Goal: Task Accomplishment & Management: Complete application form

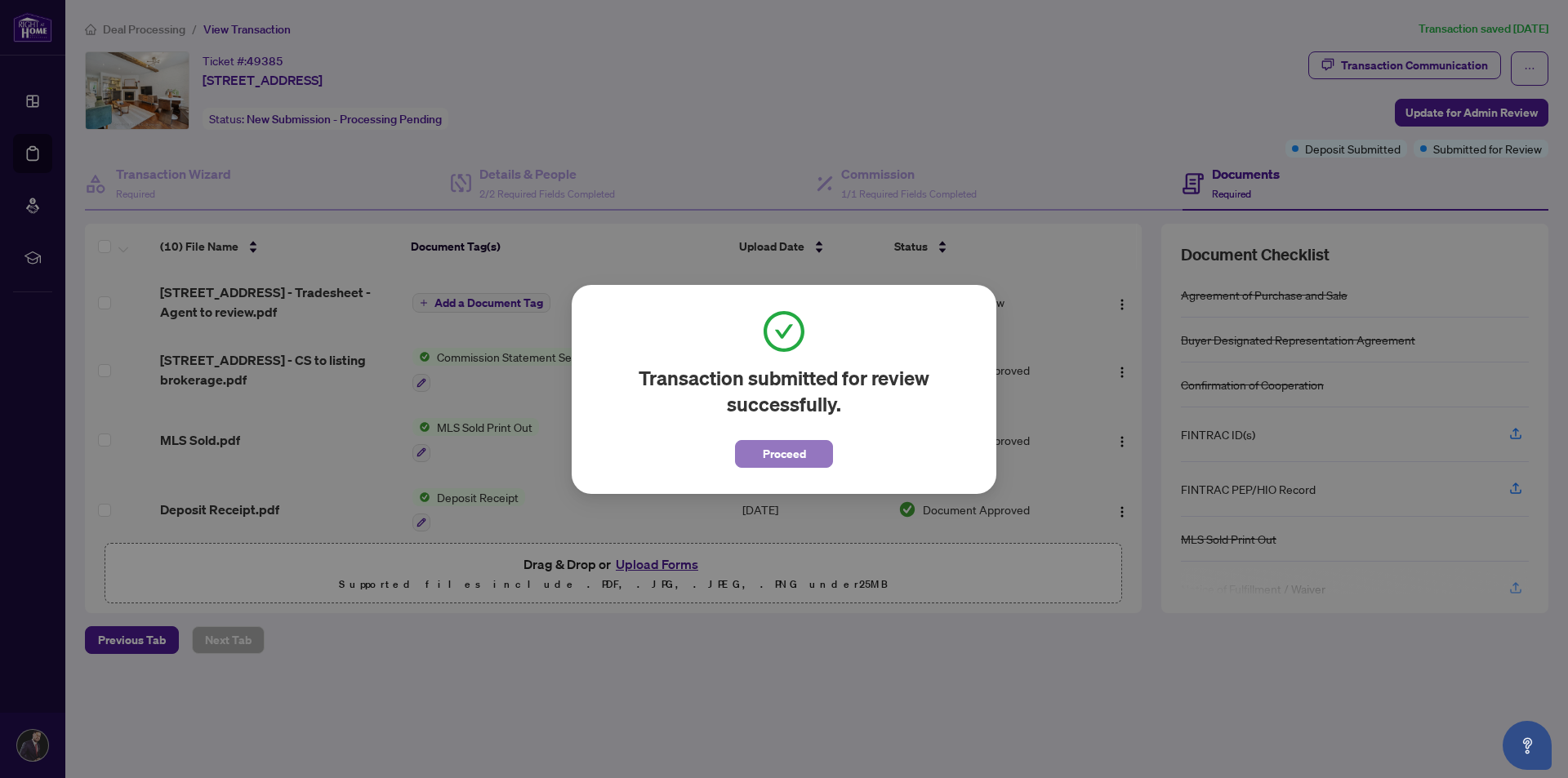
click at [778, 454] on span "Proceed" at bounding box center [784, 453] width 43 height 27
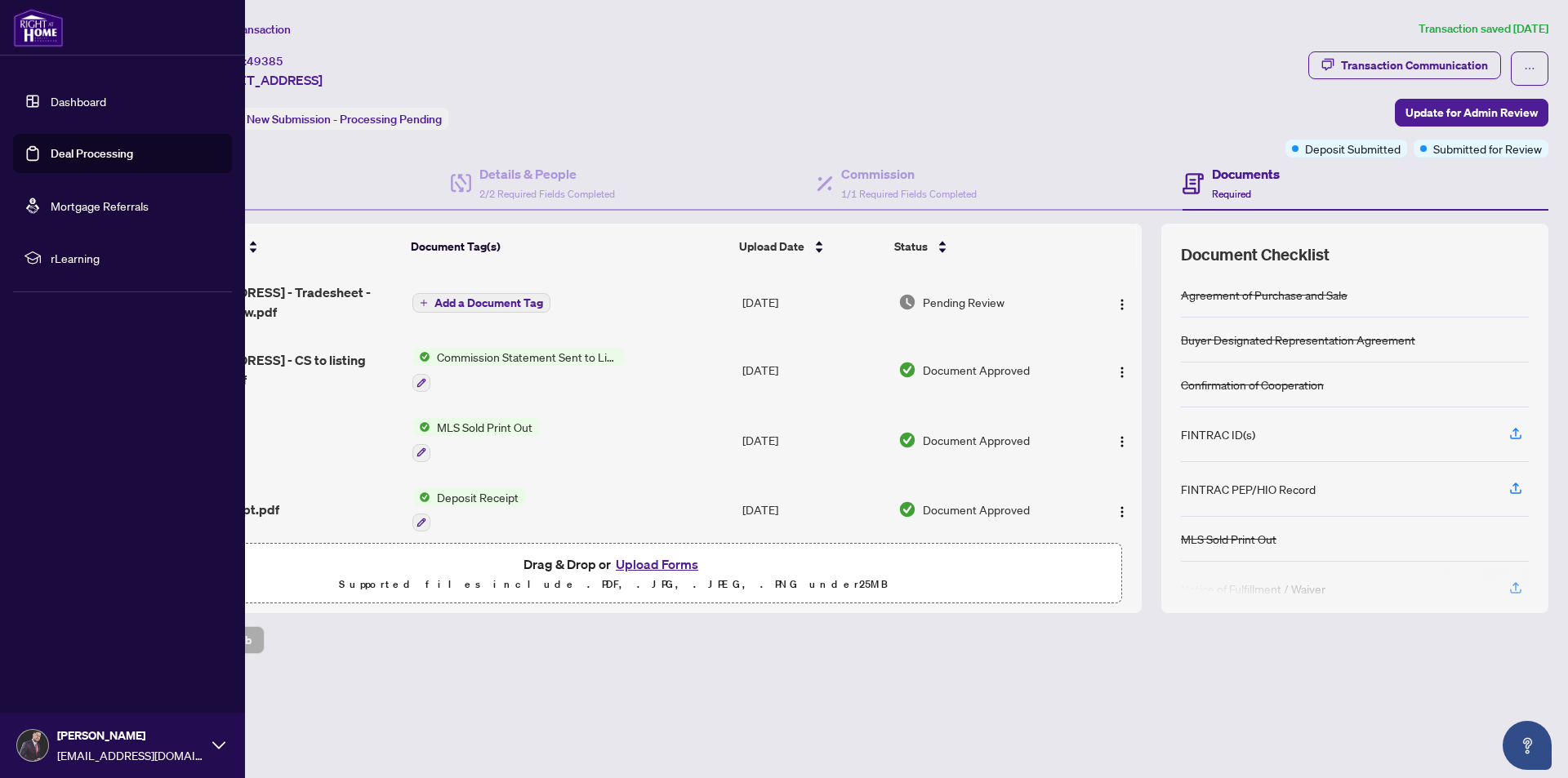
click at [114, 161] on link "Deal Processing" at bounding box center [91, 153] width 83 height 15
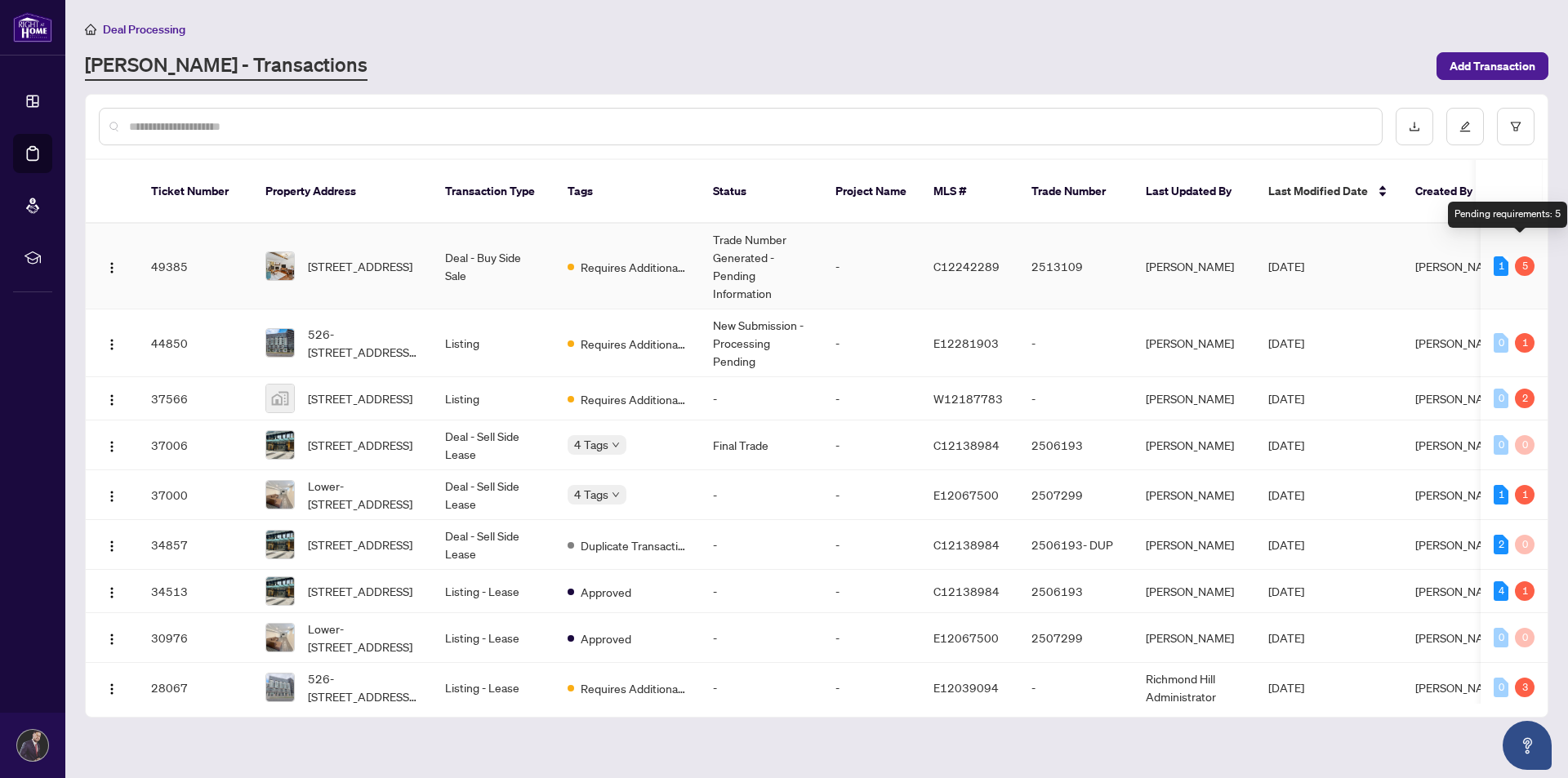
click at [1523, 257] on div "5" at bounding box center [1525, 267] width 20 height 20
click at [1519, 257] on div "5" at bounding box center [1525, 267] width 20 height 20
click at [719, 255] on td "Trade Number Generated - Pending Information" at bounding box center [761, 266] width 123 height 86
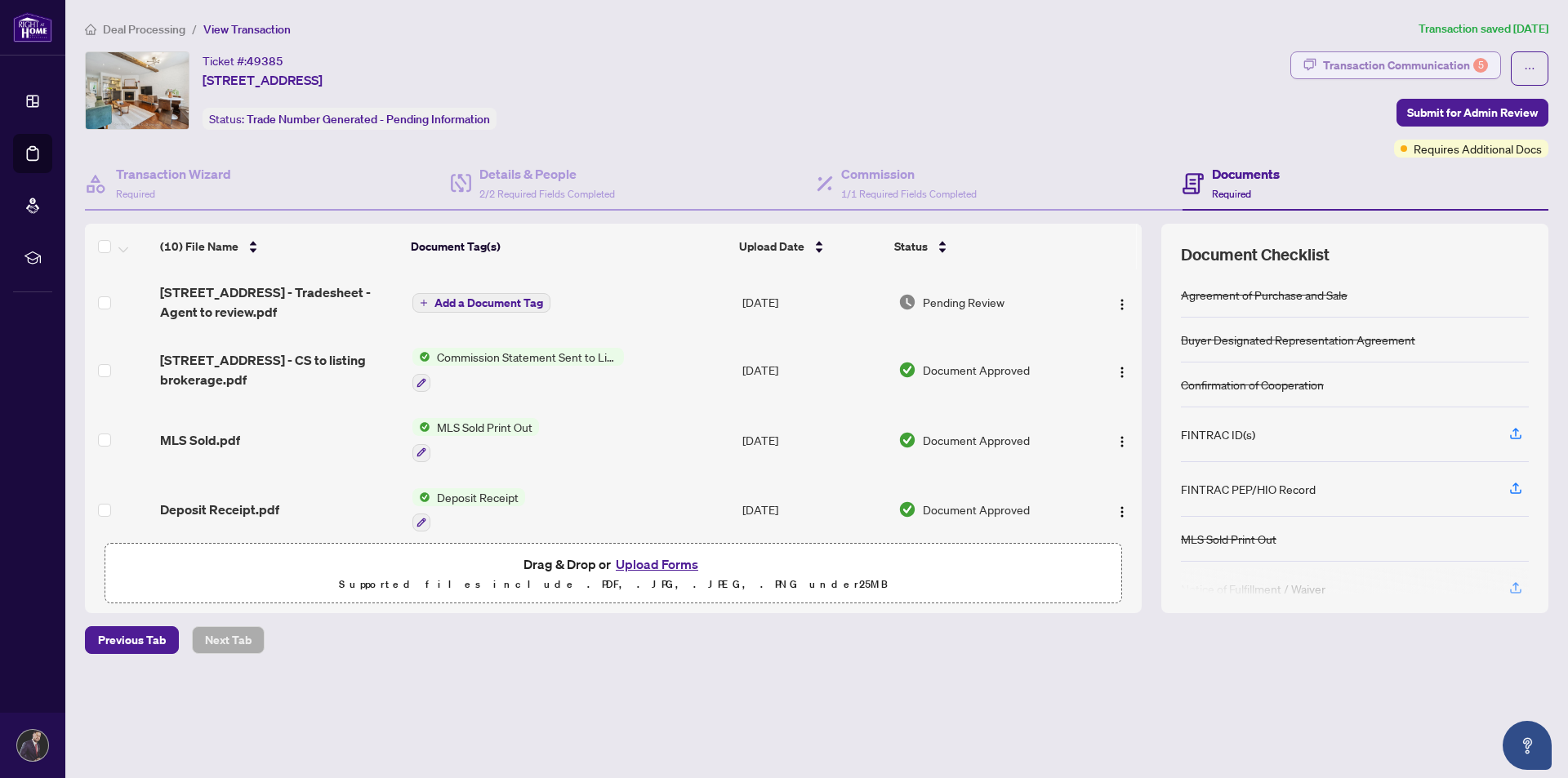
click at [1424, 55] on div "Transaction Communication 5" at bounding box center [1406, 65] width 165 height 27
type textarea "**********"
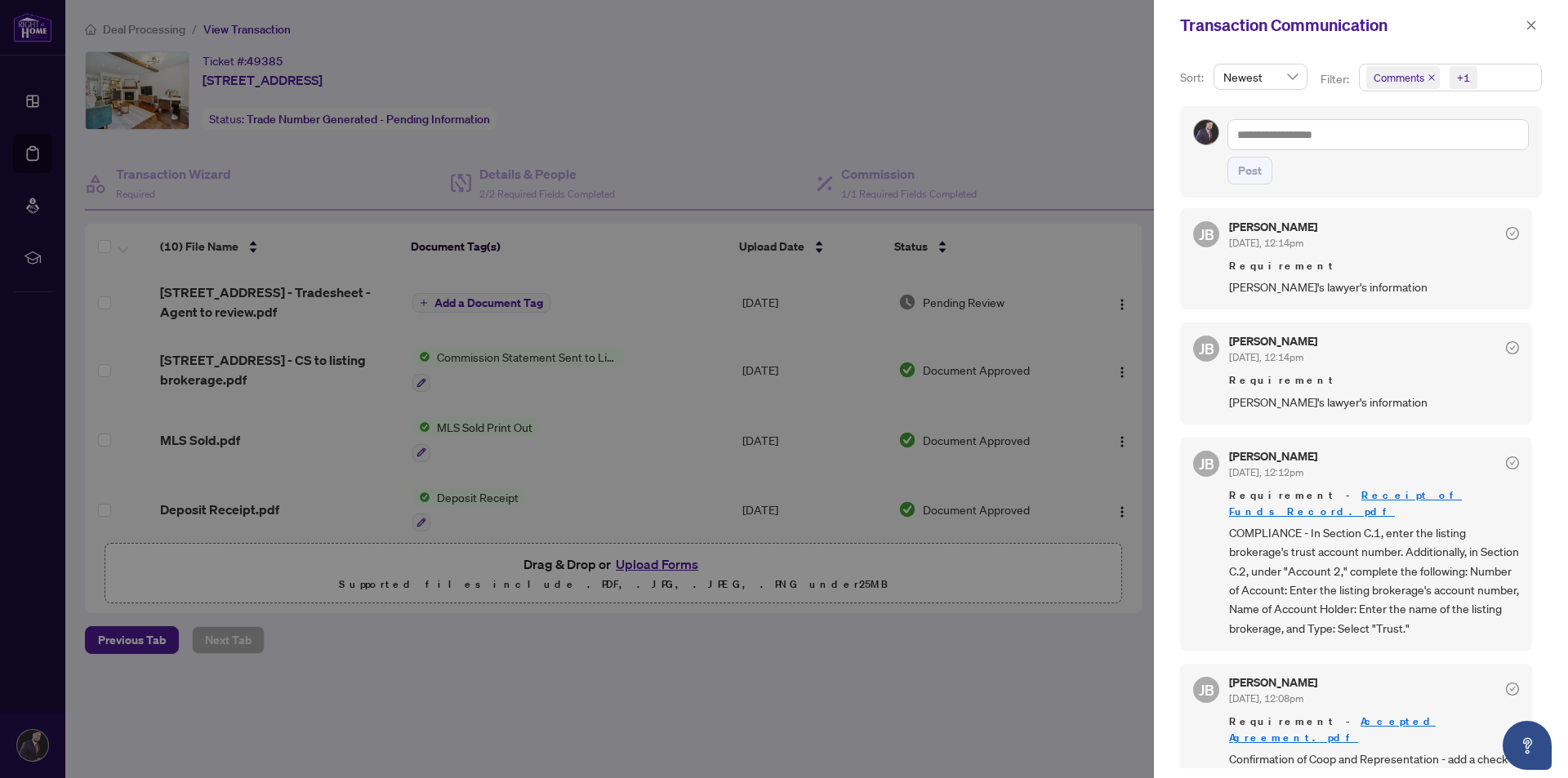
scroll to position [3, 0]
click at [1524, 24] on button "button" at bounding box center [1532, 26] width 22 height 20
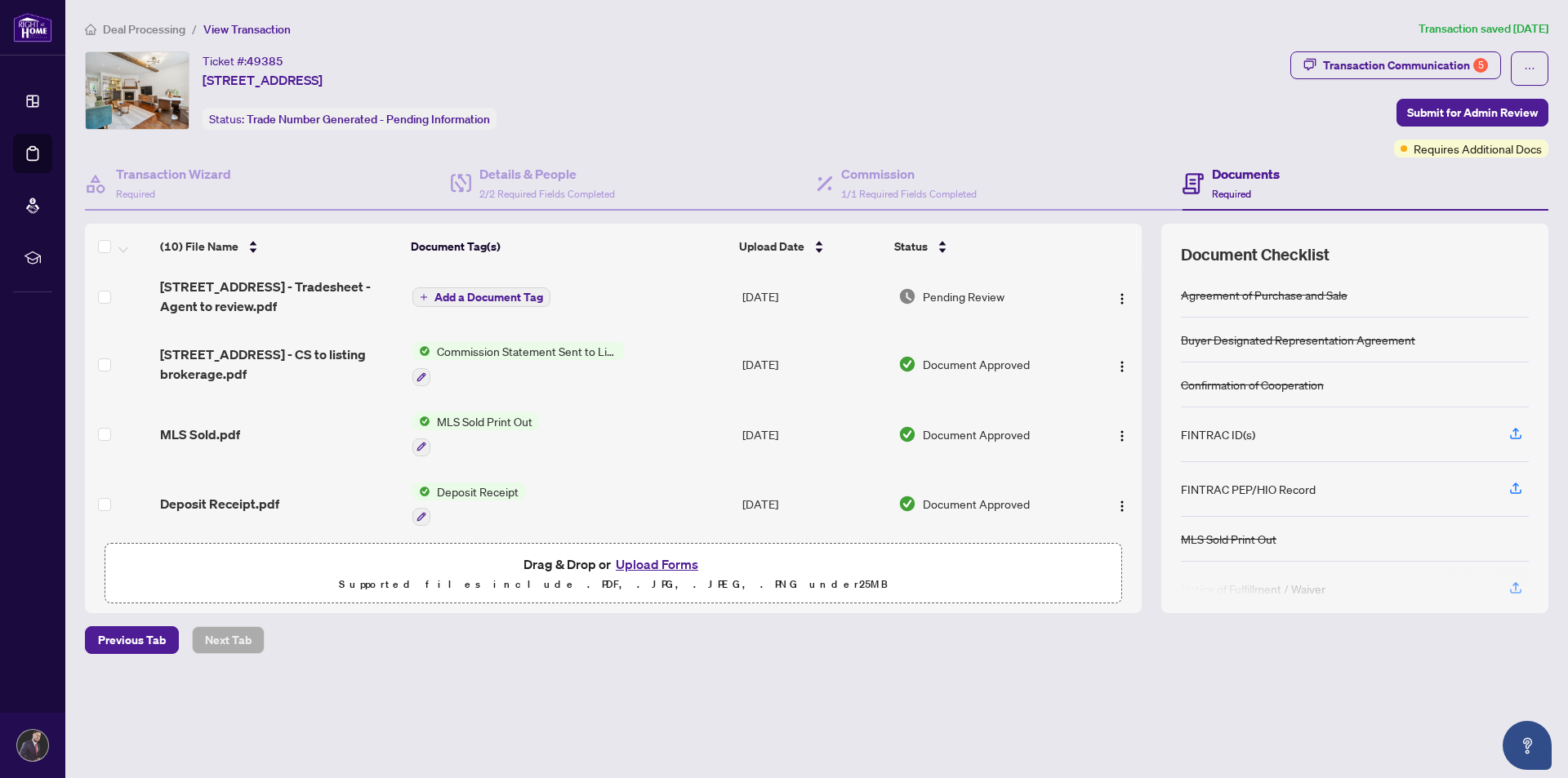
scroll to position [0, 0]
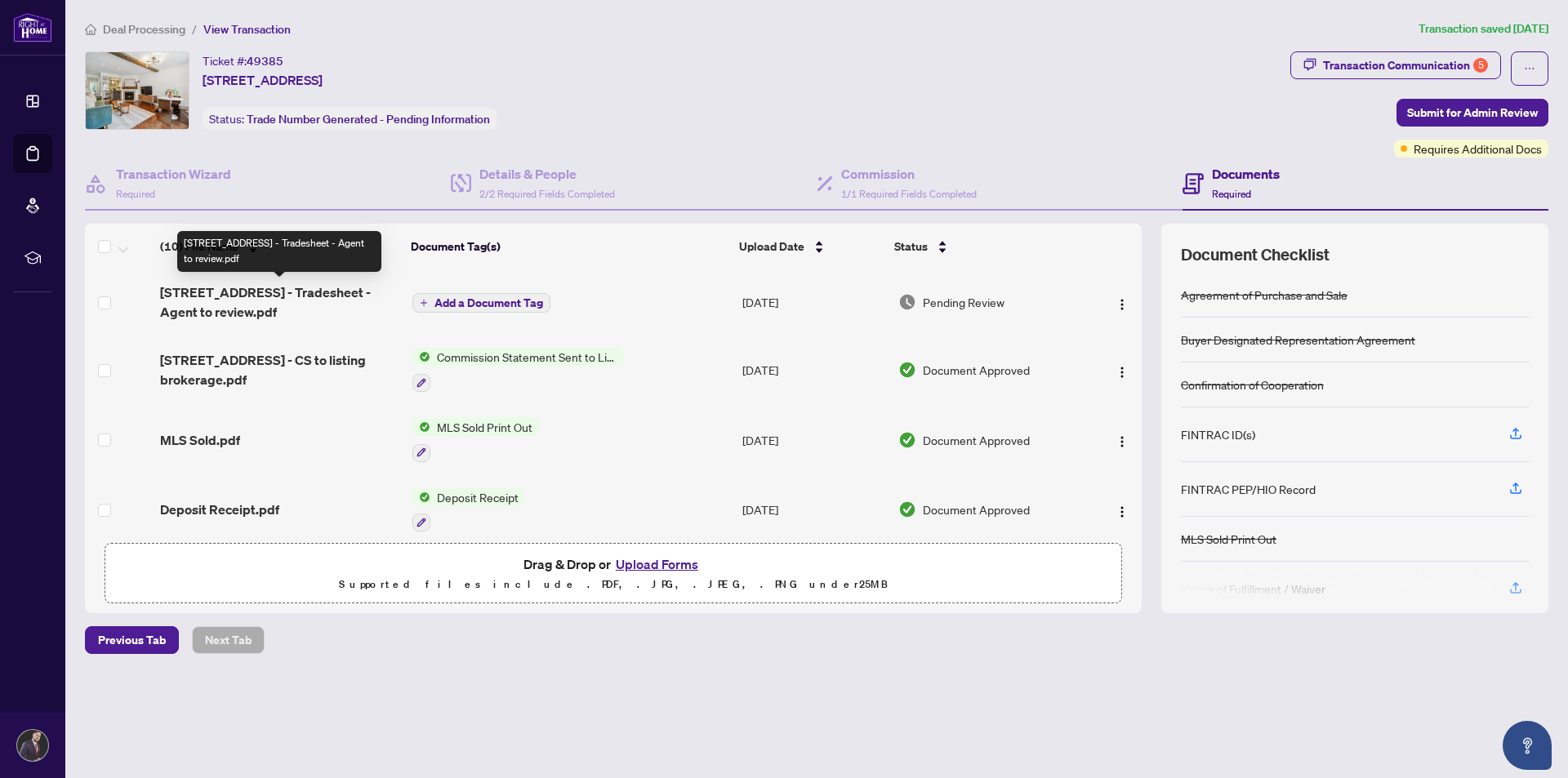
click at [230, 286] on span "[STREET_ADDRESS] - Tradesheet - Agent to review.pdf" at bounding box center [279, 302] width 239 height 39
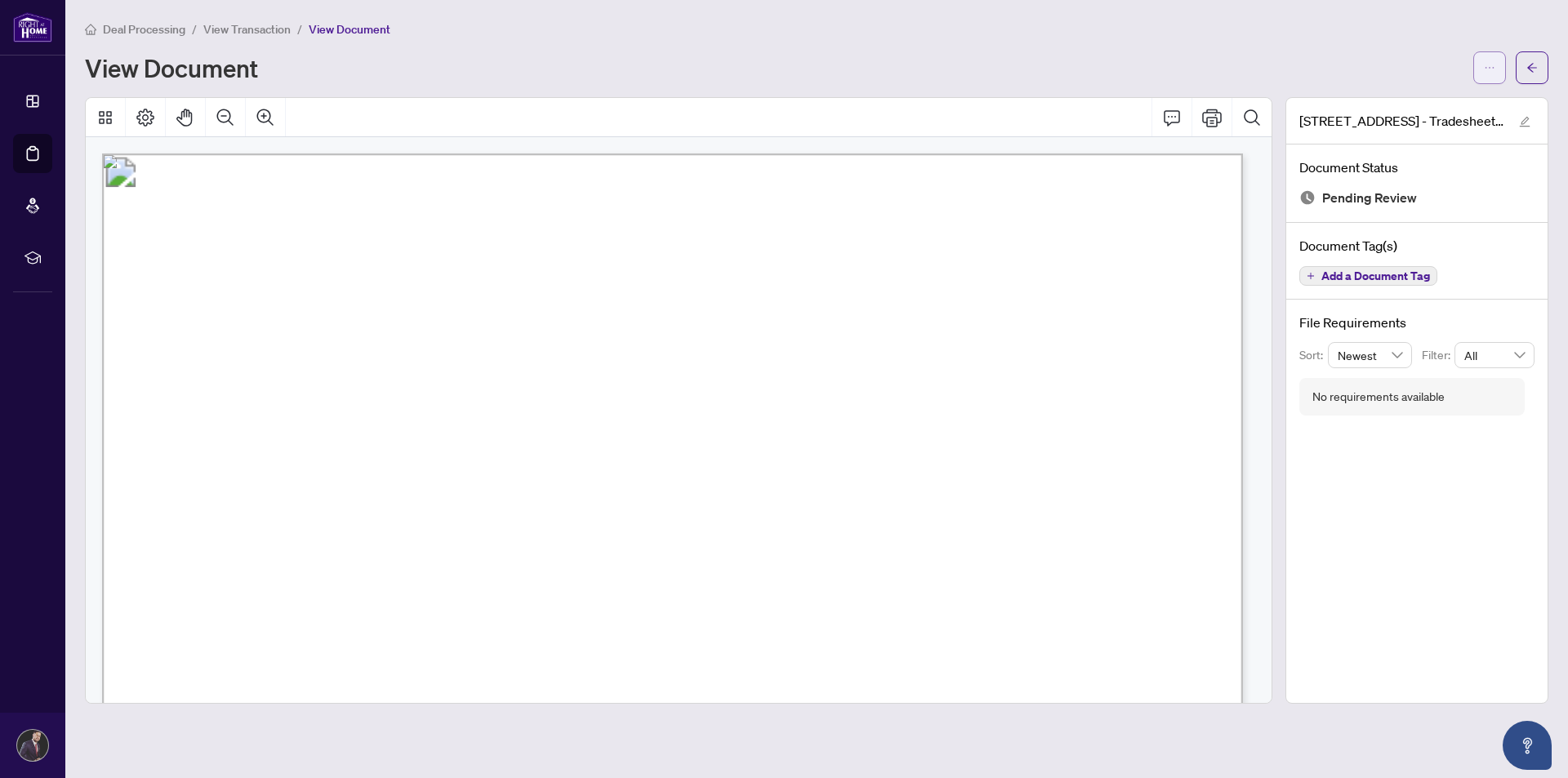
click at [1489, 71] on icon "ellipsis" at bounding box center [1490, 68] width 12 height 12
click at [1395, 102] on span "Download" at bounding box center [1431, 102] width 124 height 18
click at [1529, 69] on icon "arrow-left" at bounding box center [1533, 68] width 12 height 12
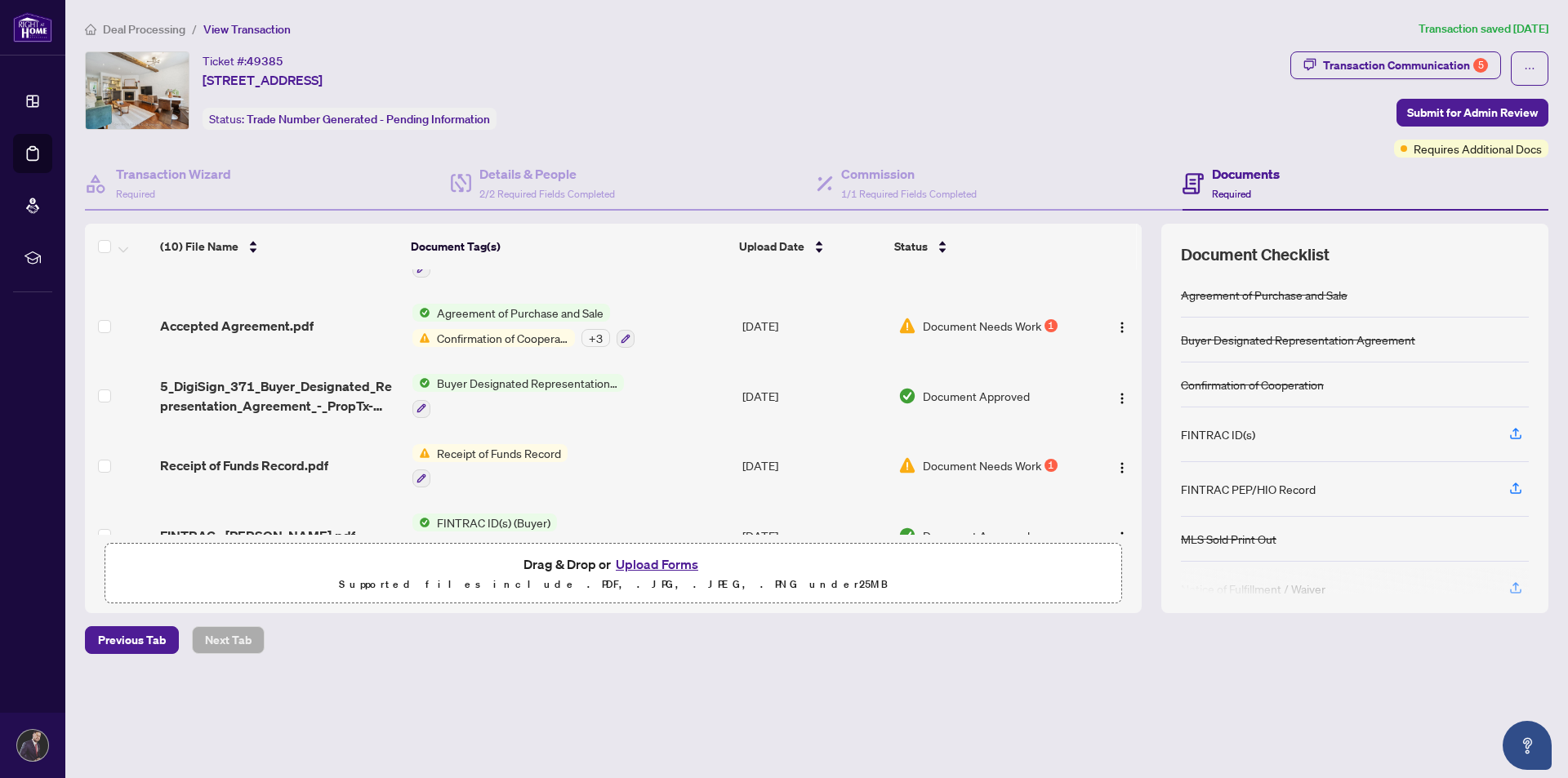
scroll to position [327, 0]
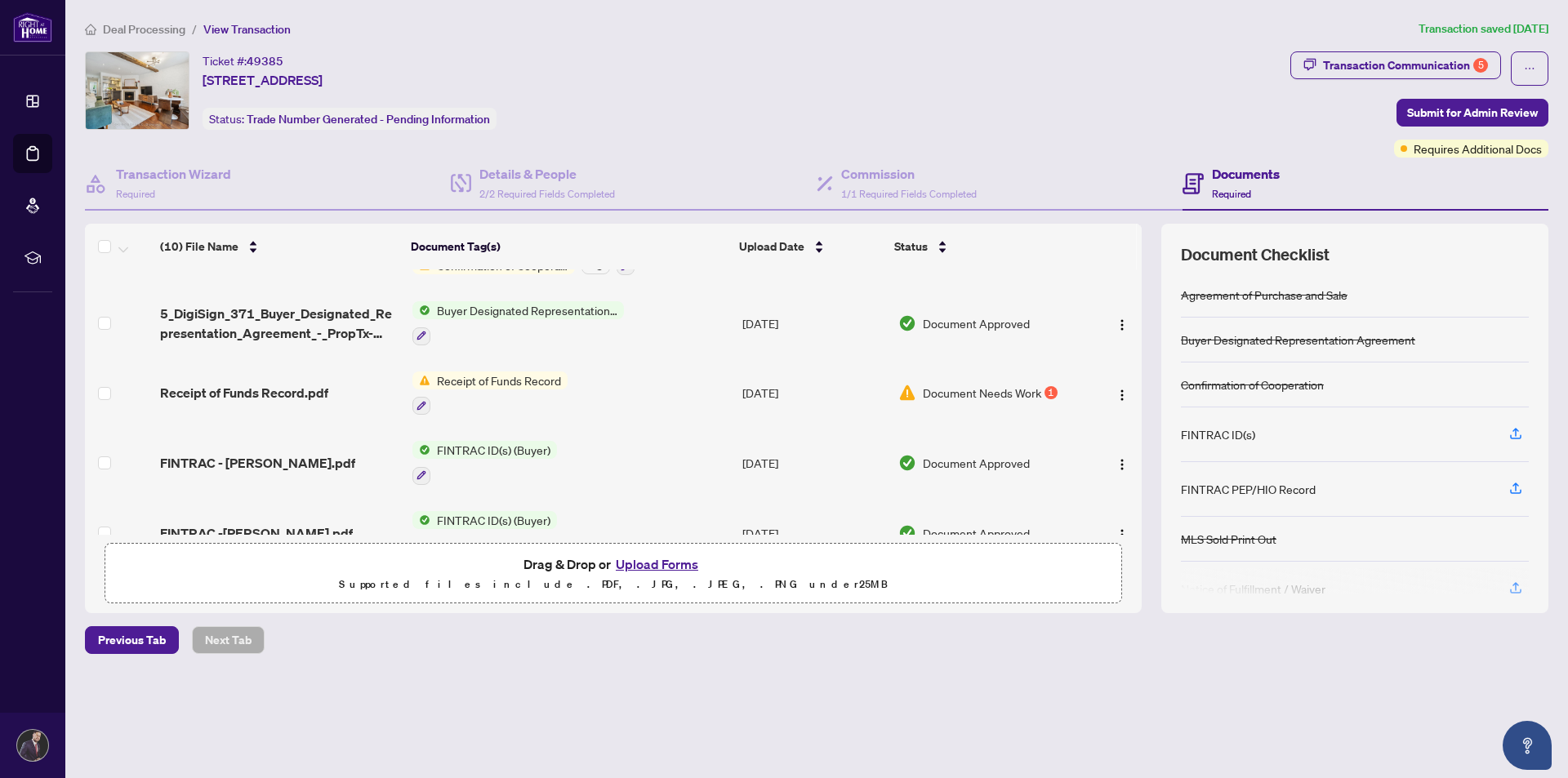
click at [656, 561] on button "Upload Forms" at bounding box center [657, 565] width 92 height 22
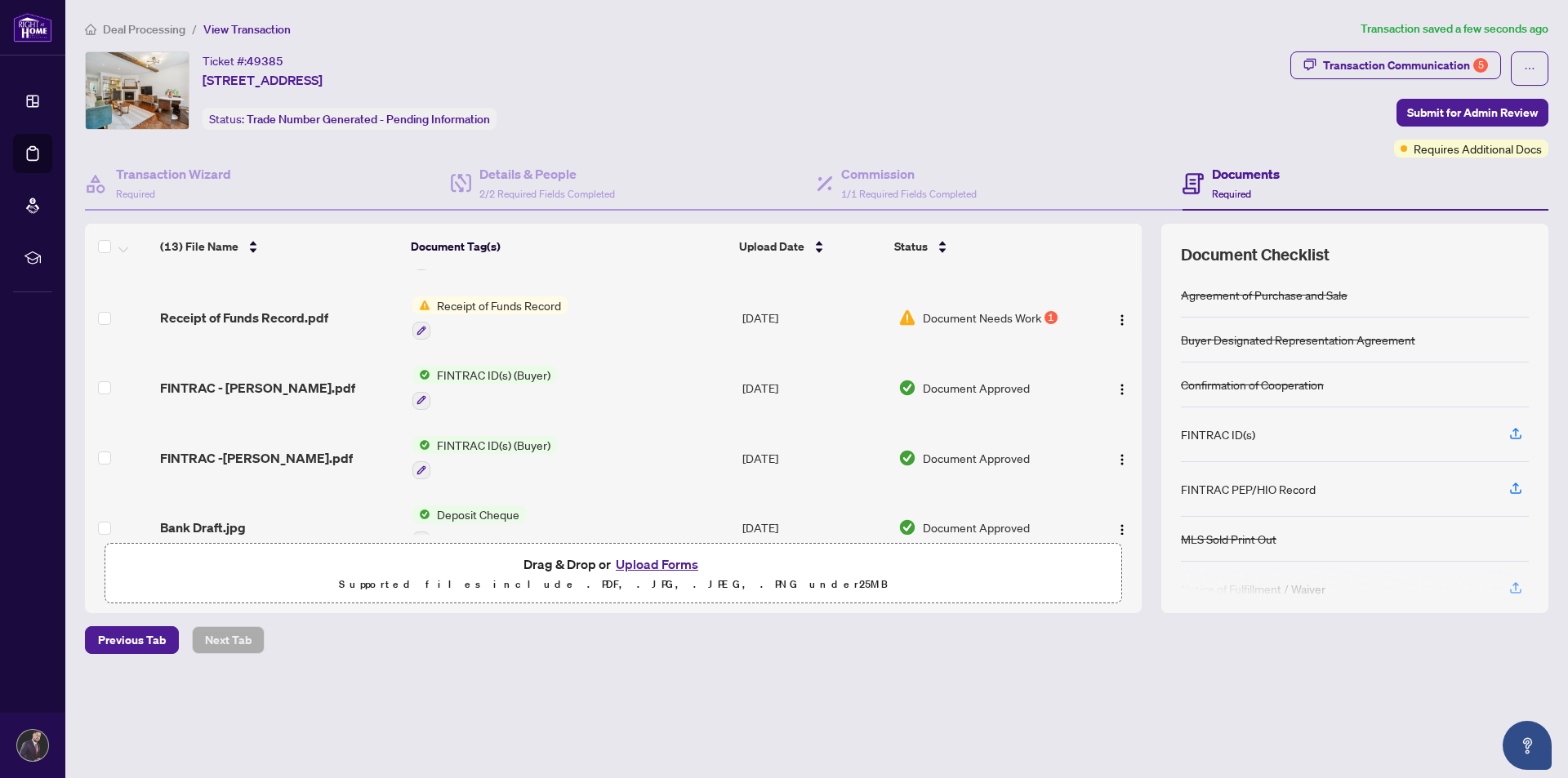
scroll to position [628, 0]
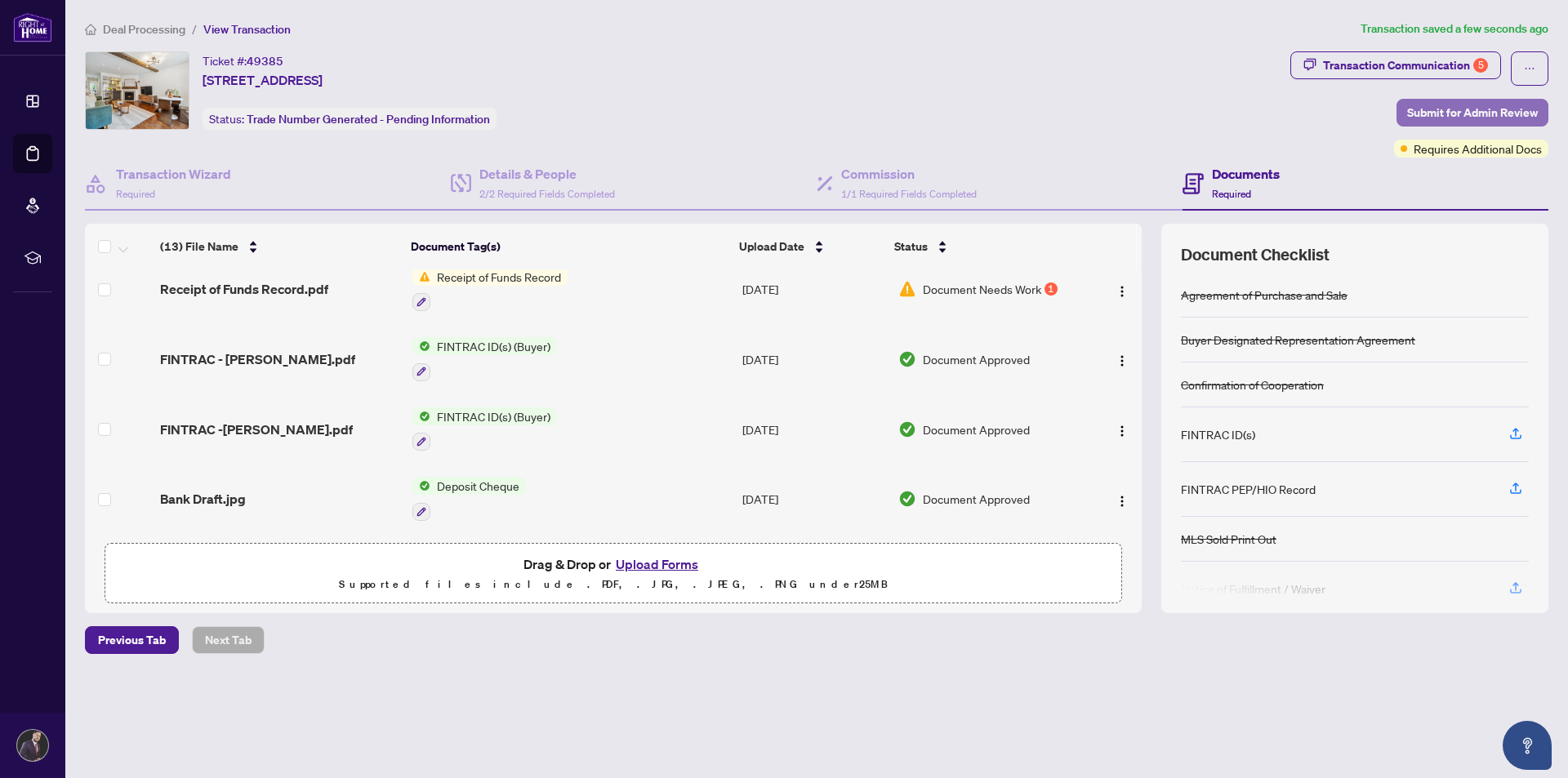
click at [1478, 113] on span "Submit for Admin Review" at bounding box center [1473, 112] width 131 height 27
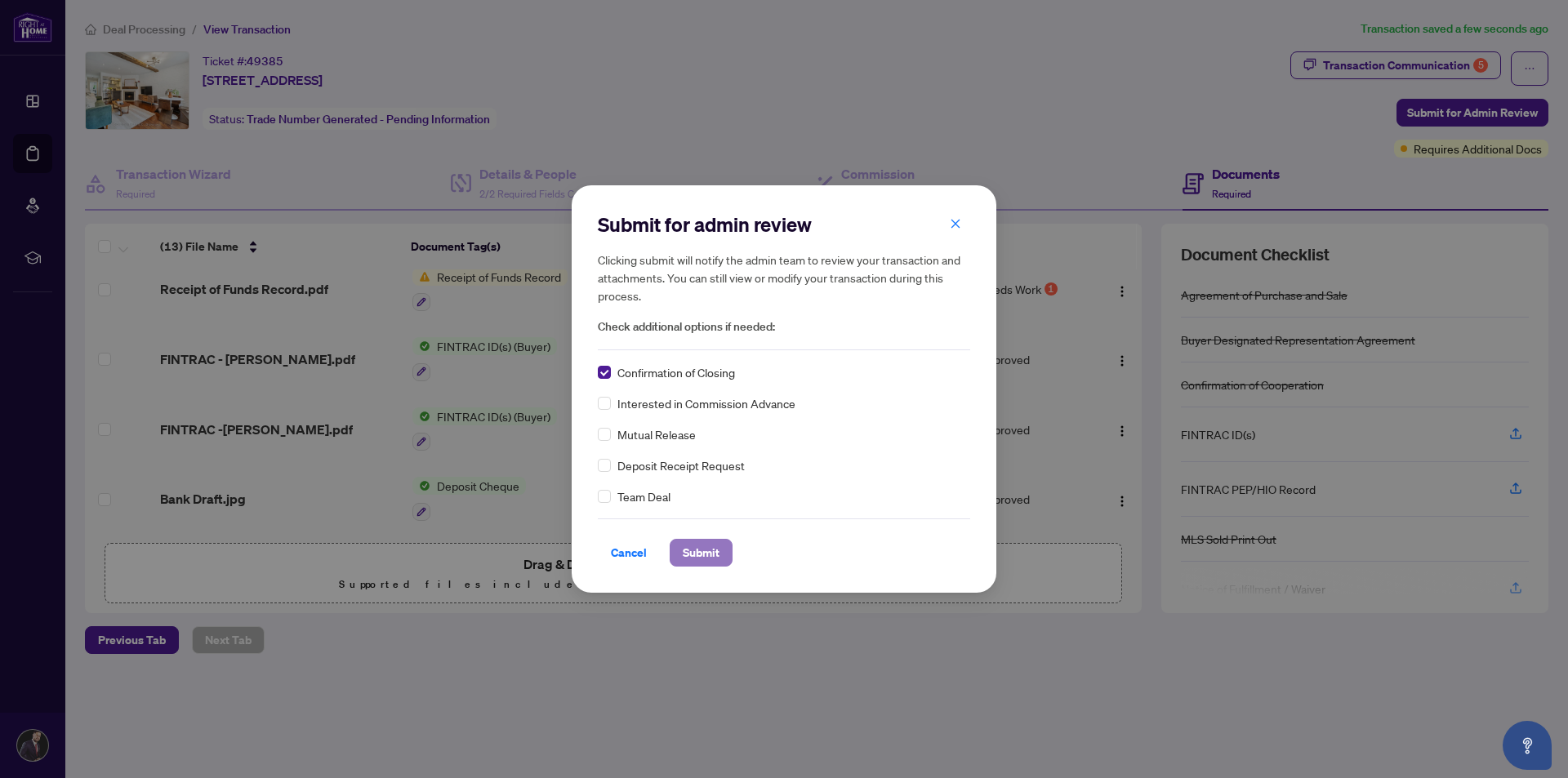
click at [707, 556] on span "Submit" at bounding box center [700, 553] width 36 height 27
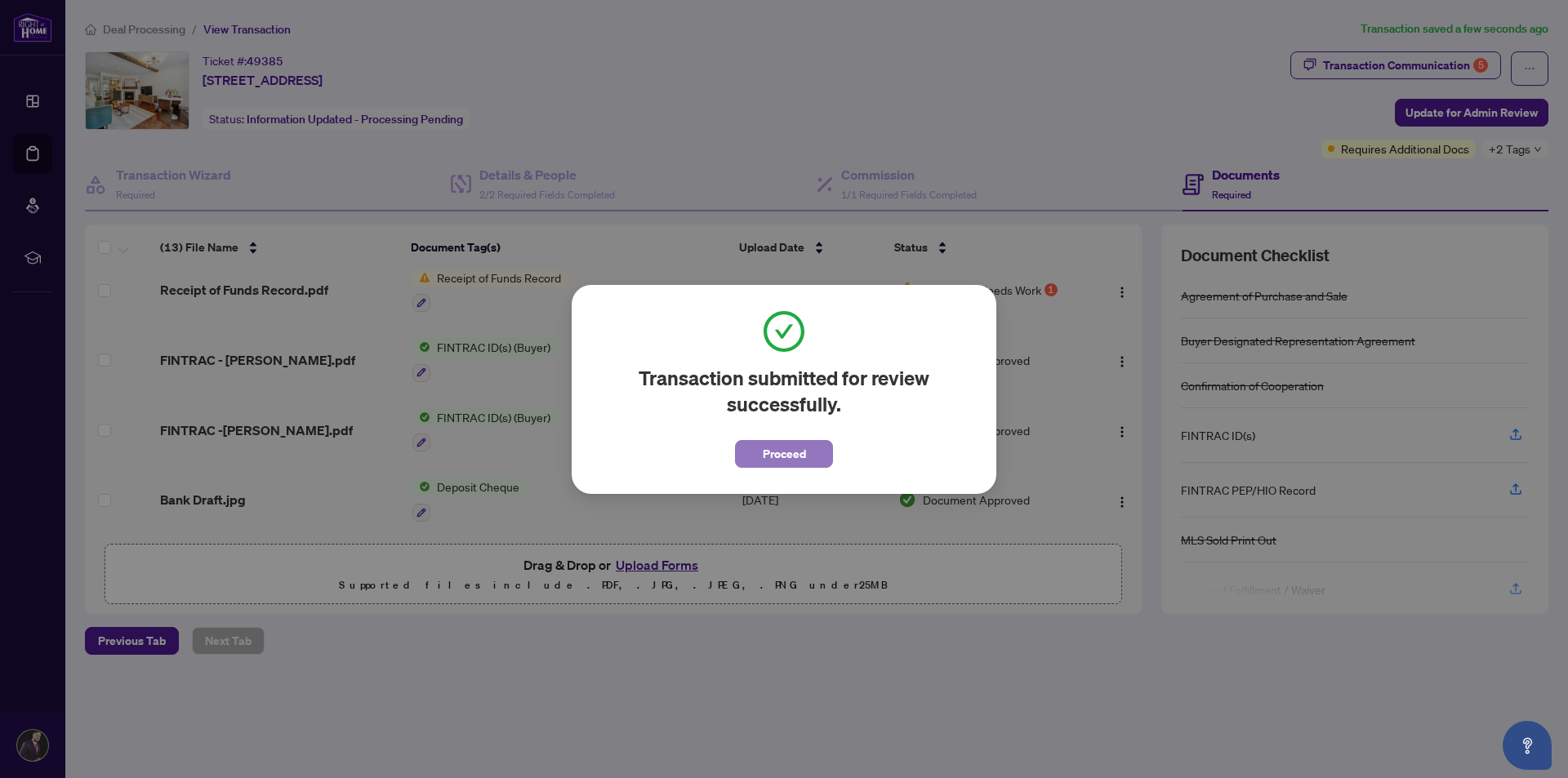
click at [786, 449] on span "Proceed" at bounding box center [784, 453] width 43 height 27
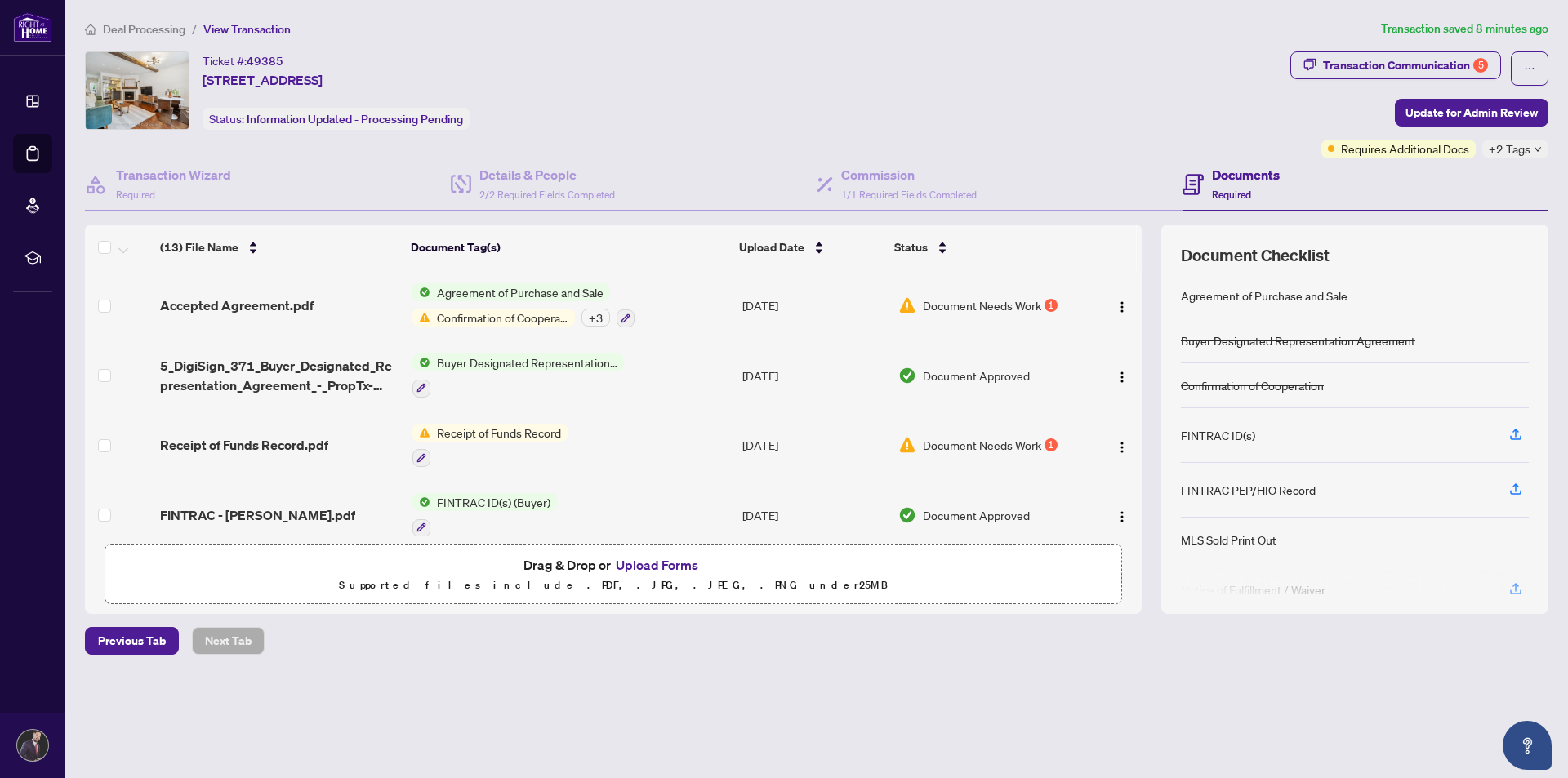
scroll to position [464, 0]
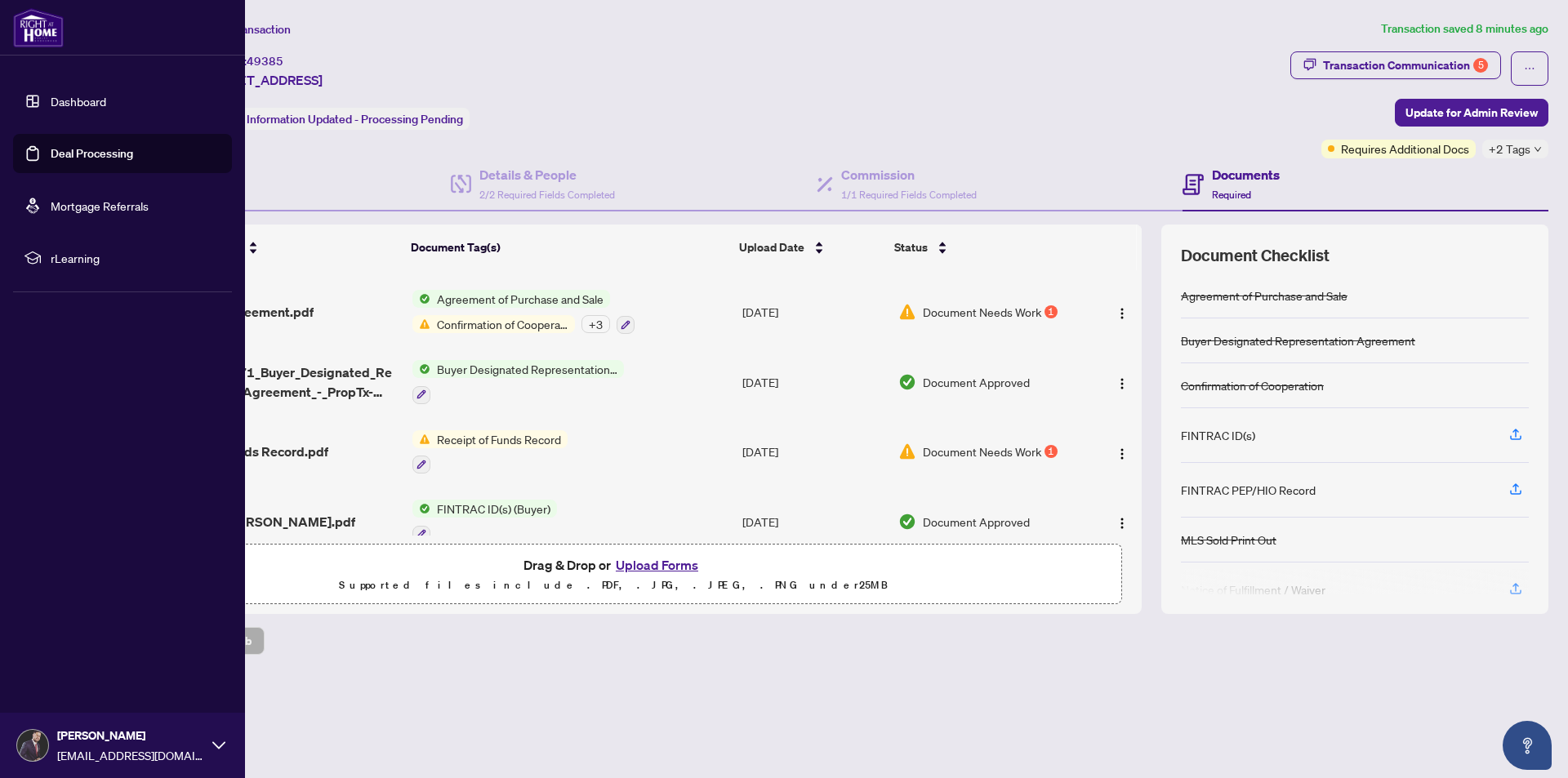
click at [64, 101] on link "Dashboard" at bounding box center [78, 100] width 55 height 15
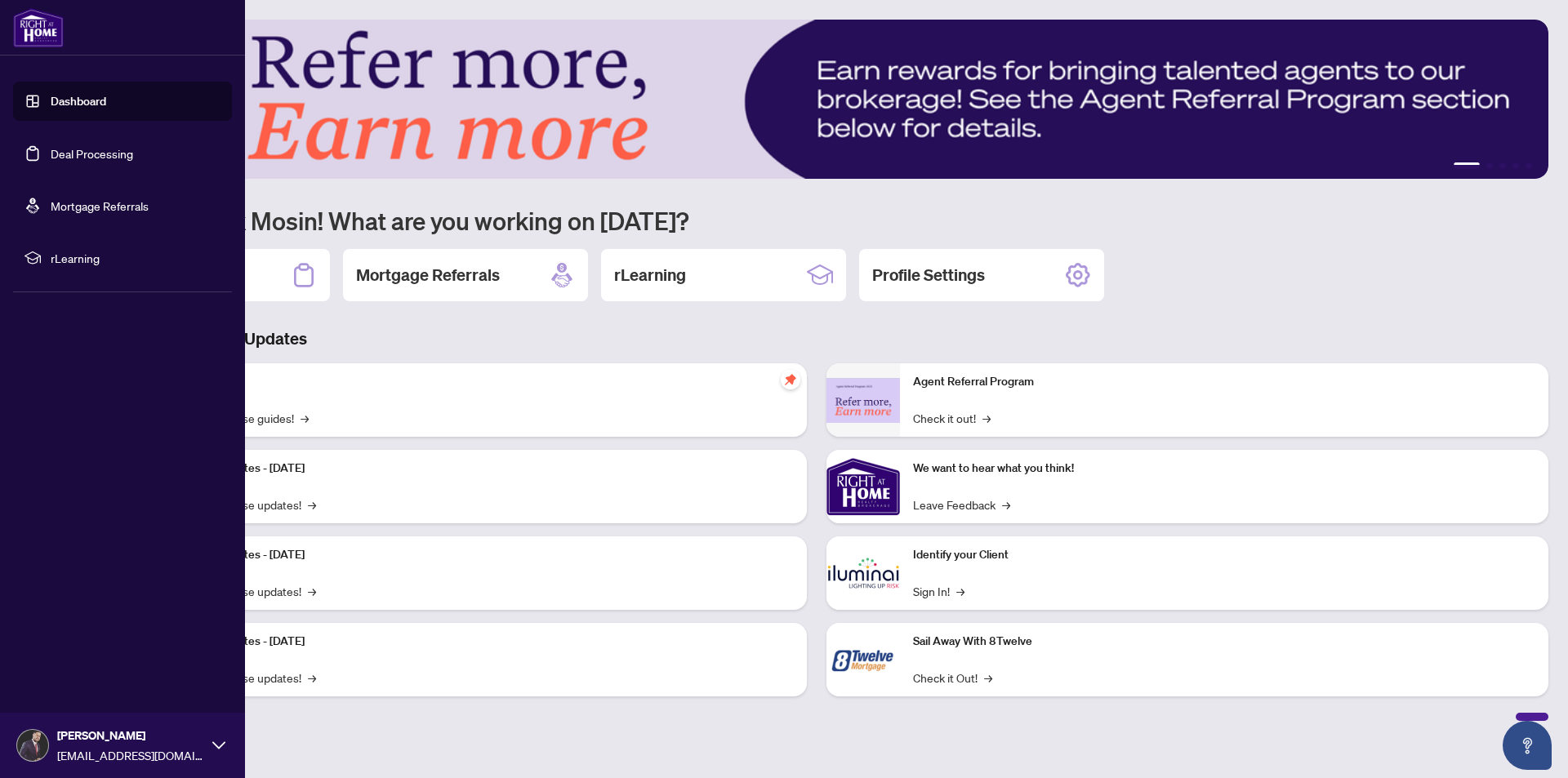
click at [85, 161] on link "Deal Processing" at bounding box center [91, 153] width 83 height 15
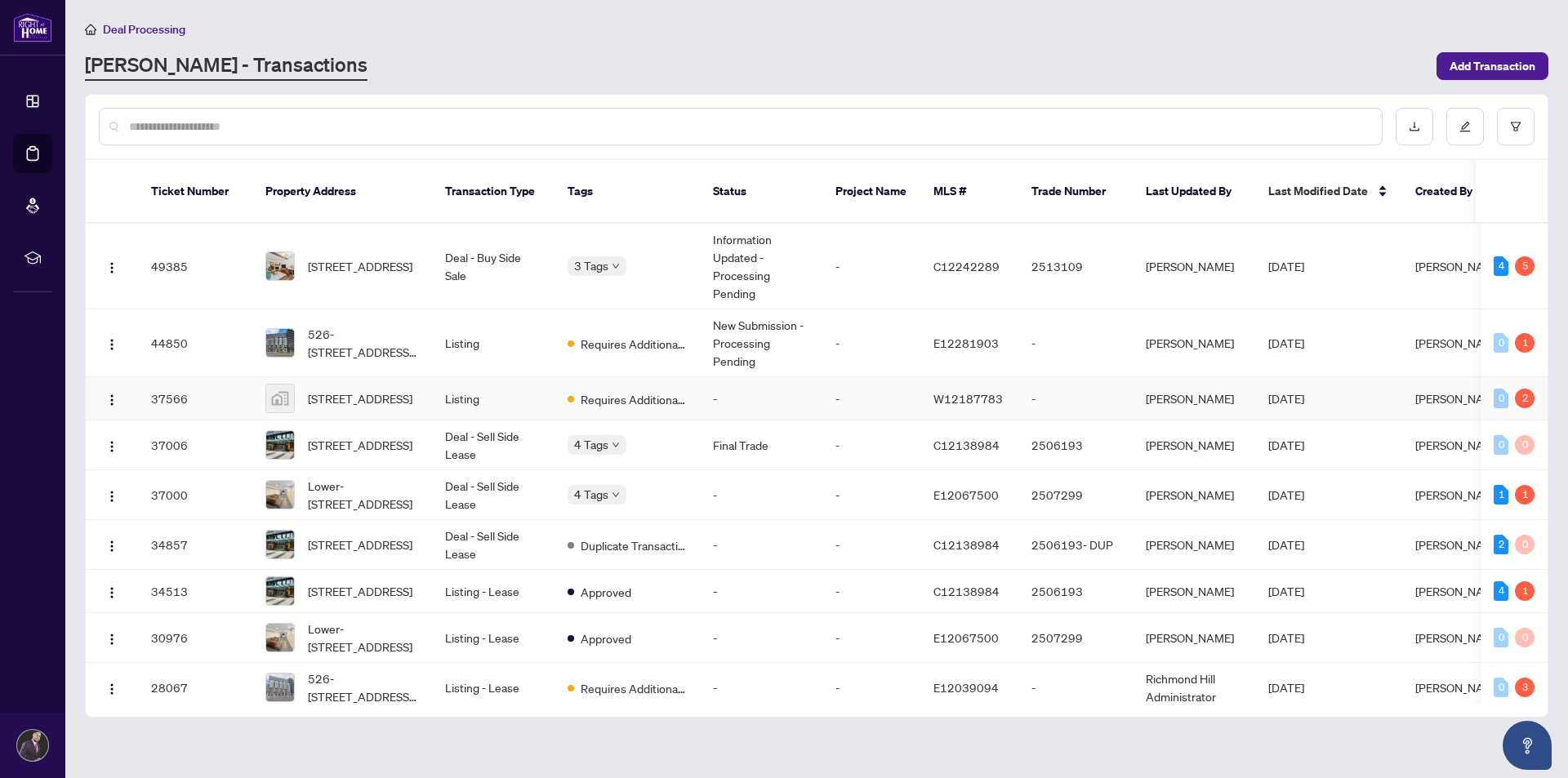
click at [598, 390] on span "Requires Additional Docs" at bounding box center [633, 399] width 106 height 18
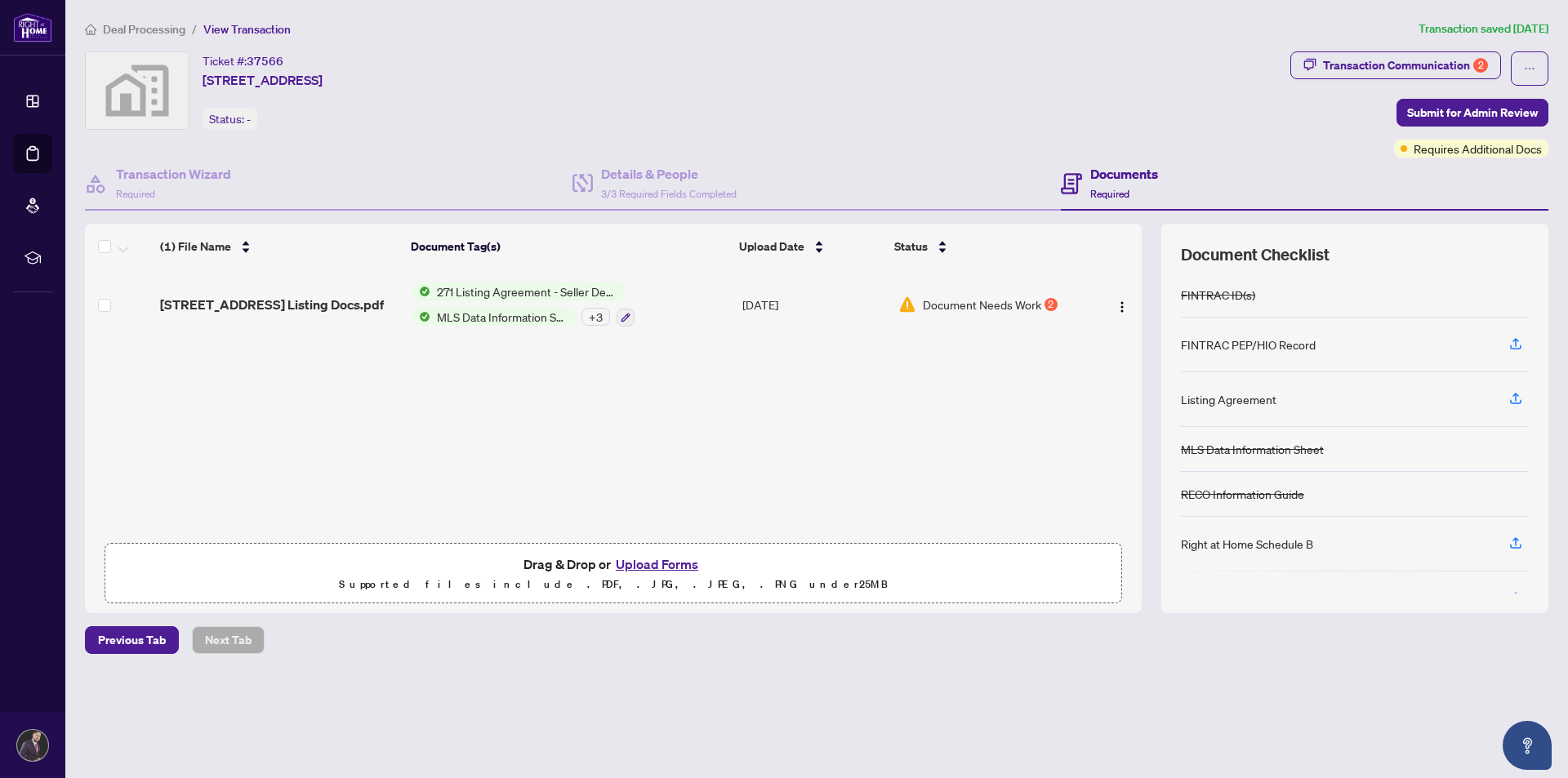
click at [1032, 307] on span "Document Needs Work" at bounding box center [982, 305] width 118 height 18
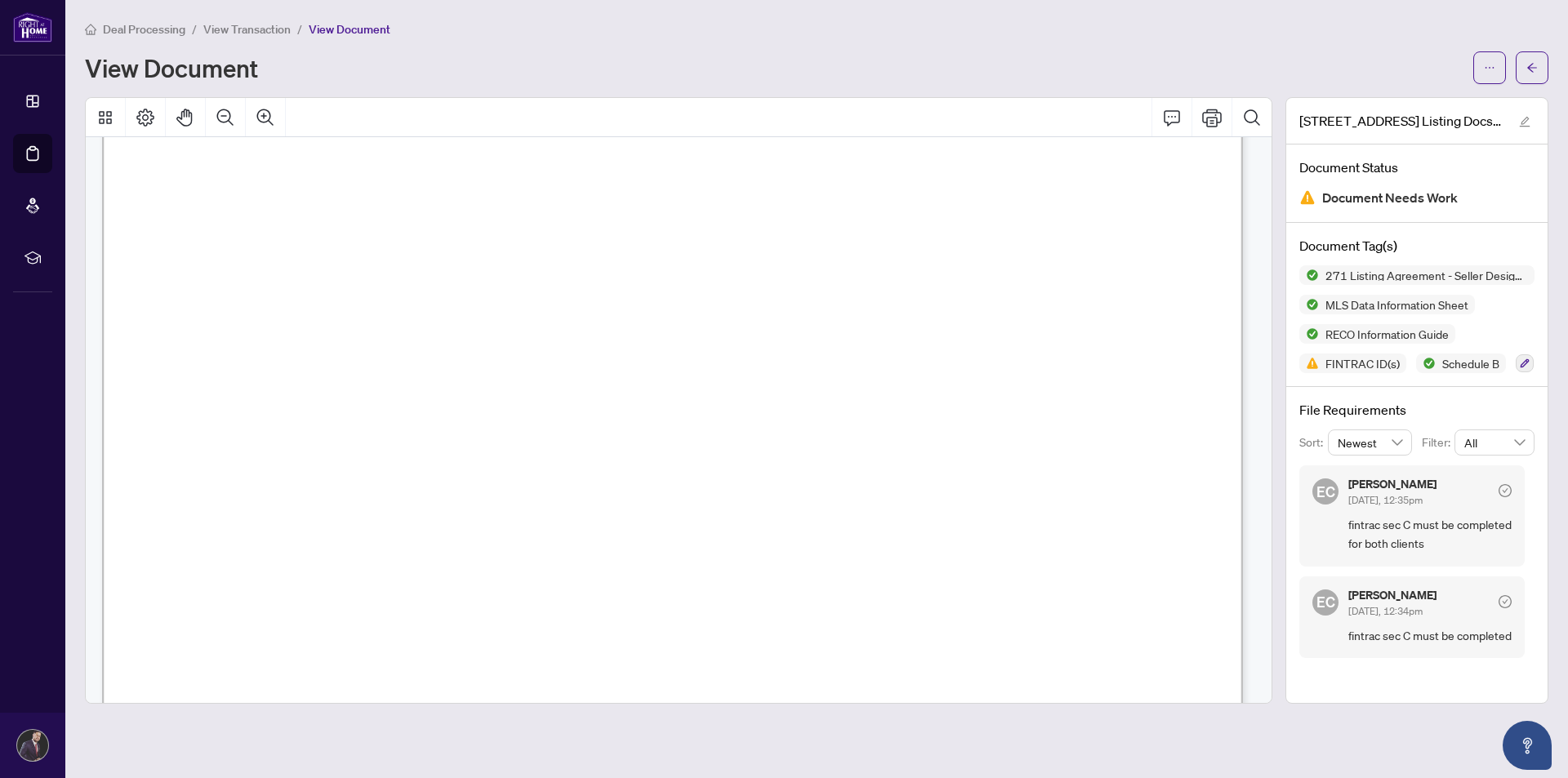
scroll to position [10943, 0]
click at [1533, 67] on icon "arrow-left" at bounding box center [1533, 68] width 12 height 12
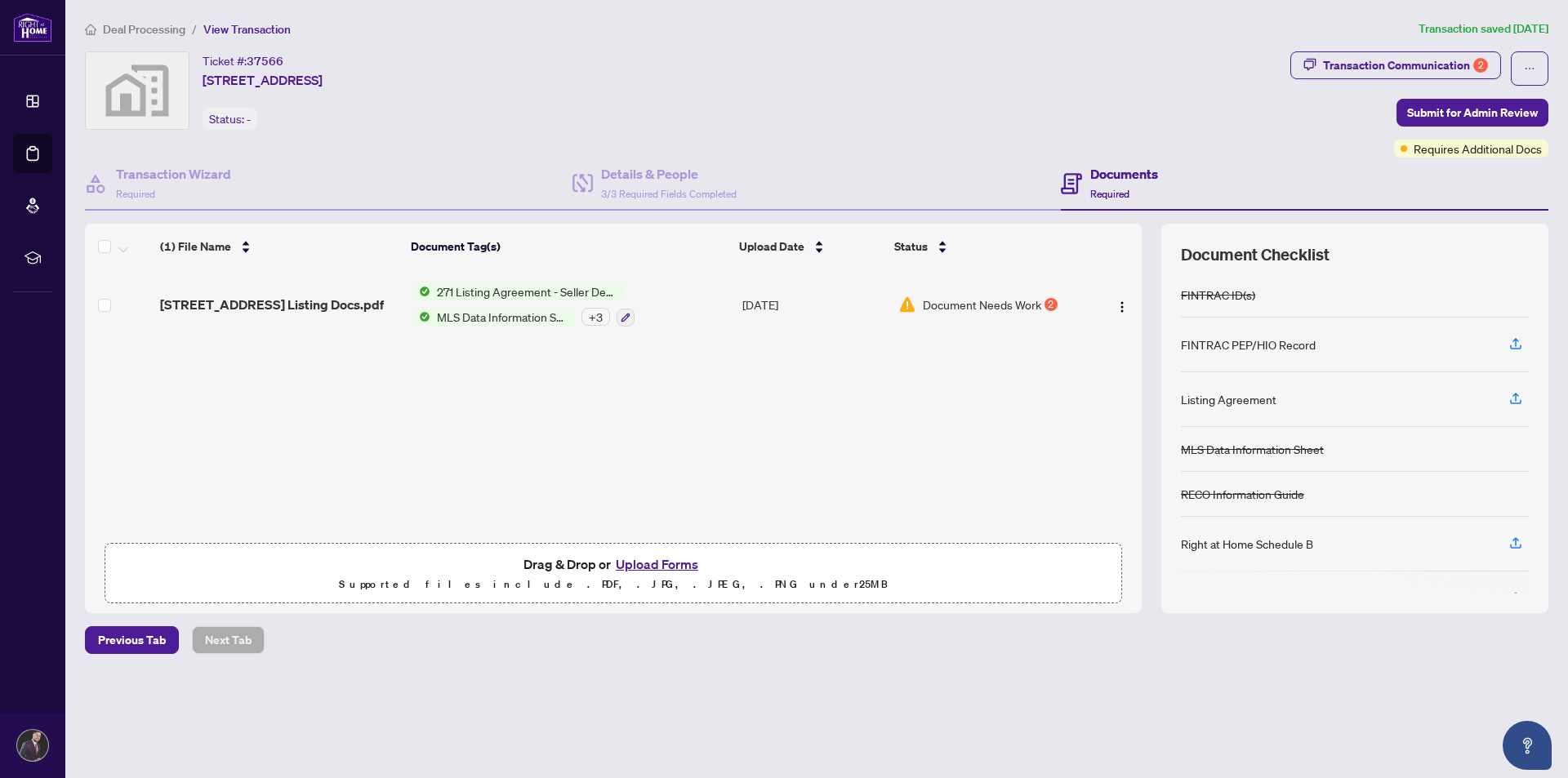
click at [652, 561] on button "Upload Forms" at bounding box center [657, 565] width 92 height 22
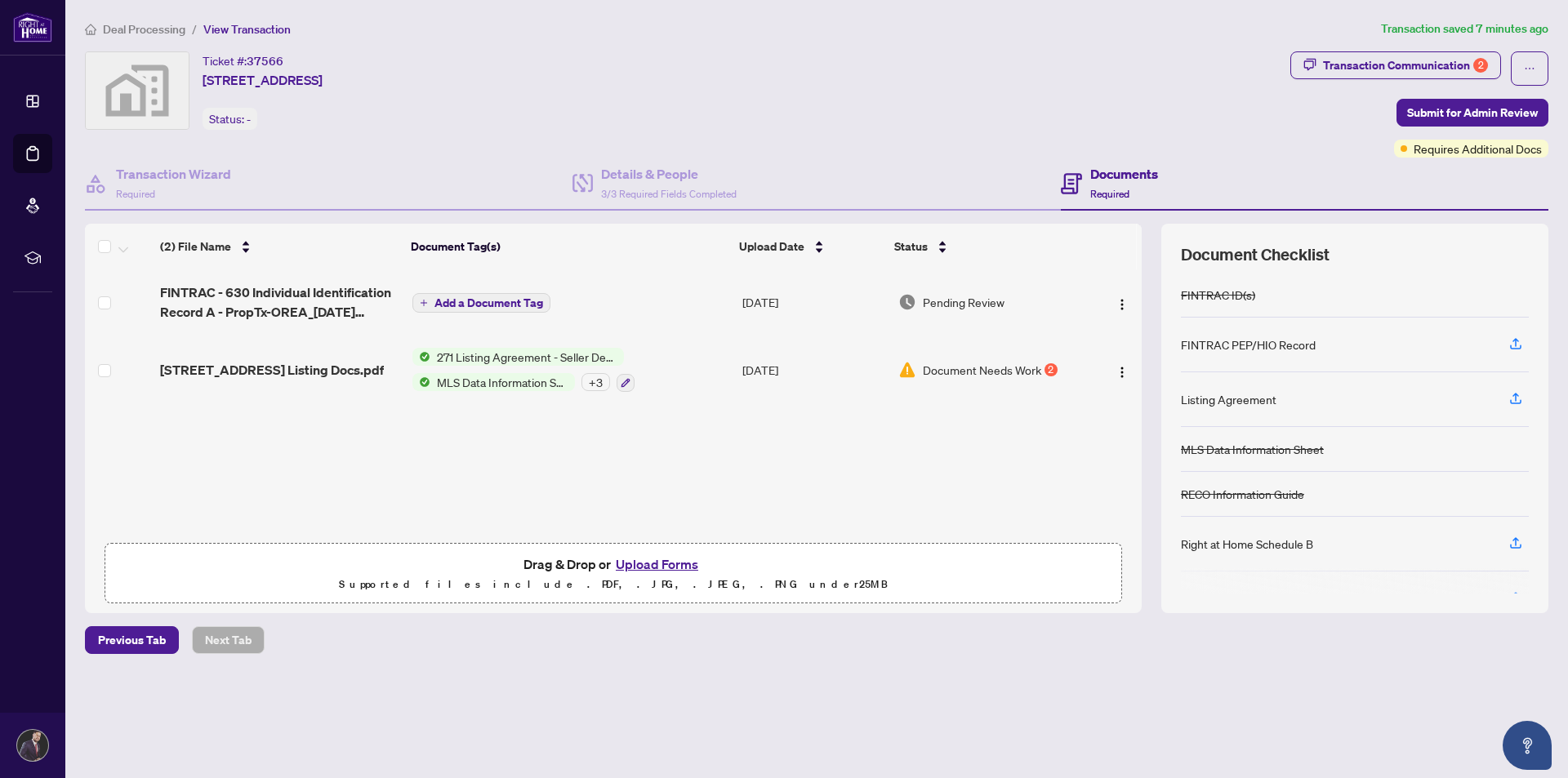
click at [673, 558] on button "Upload Forms" at bounding box center [657, 565] width 92 height 22
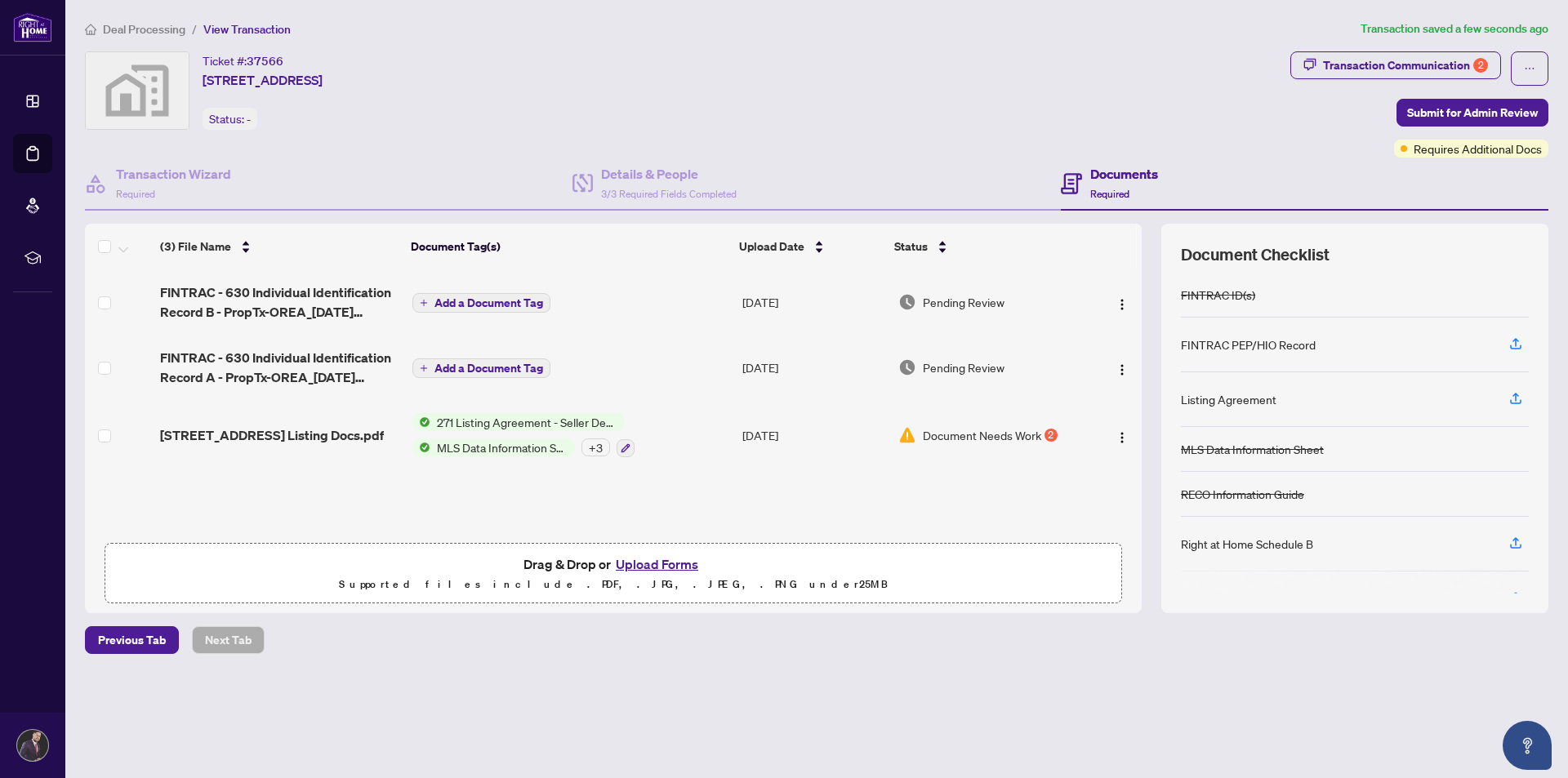
click at [671, 561] on button "Upload Forms" at bounding box center [657, 565] width 92 height 22
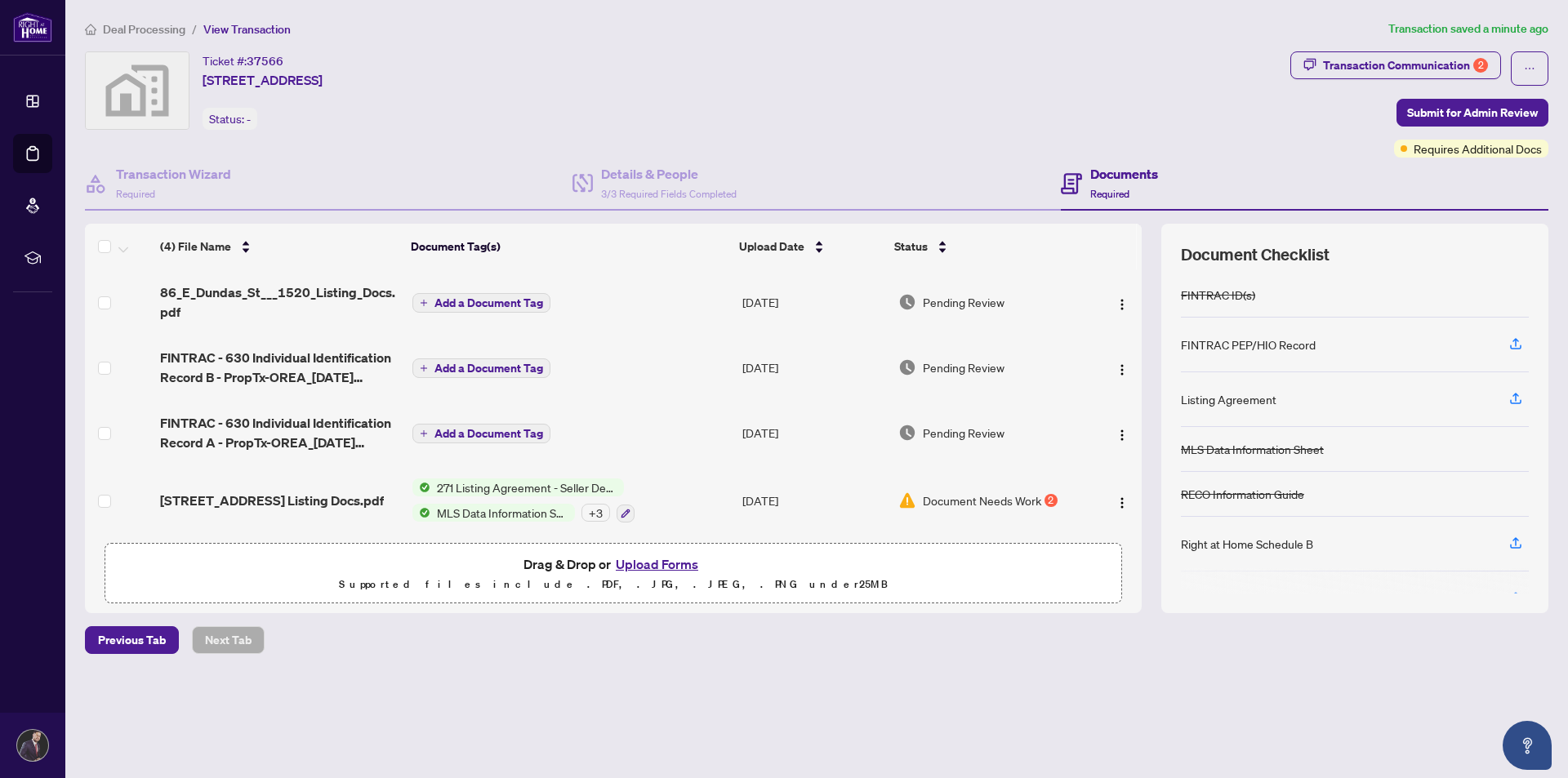
scroll to position [6, 0]
click at [1504, 108] on span "Submit for Admin Review" at bounding box center [1473, 112] width 131 height 27
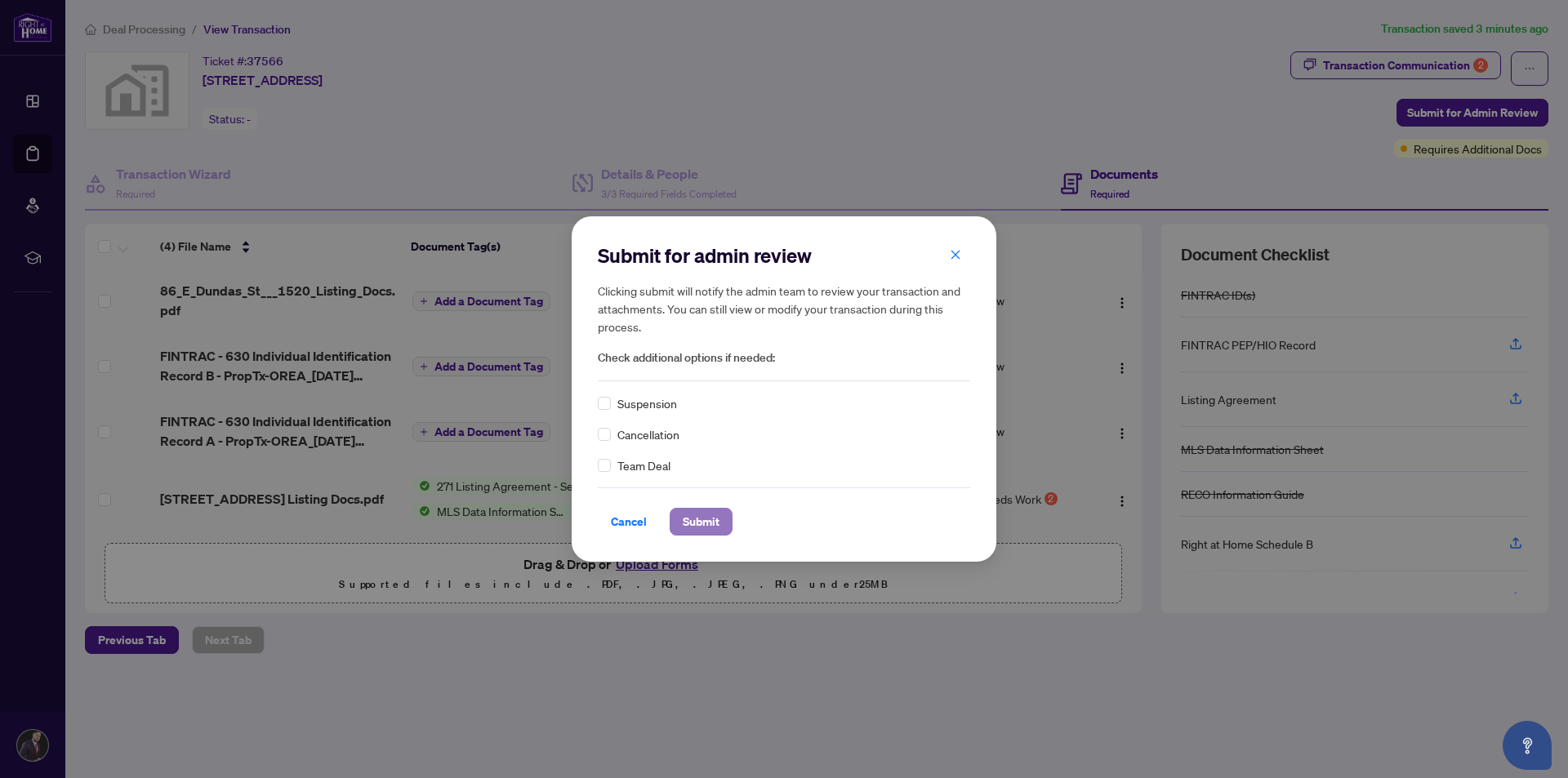
click at [693, 523] on span "Submit" at bounding box center [700, 521] width 36 height 27
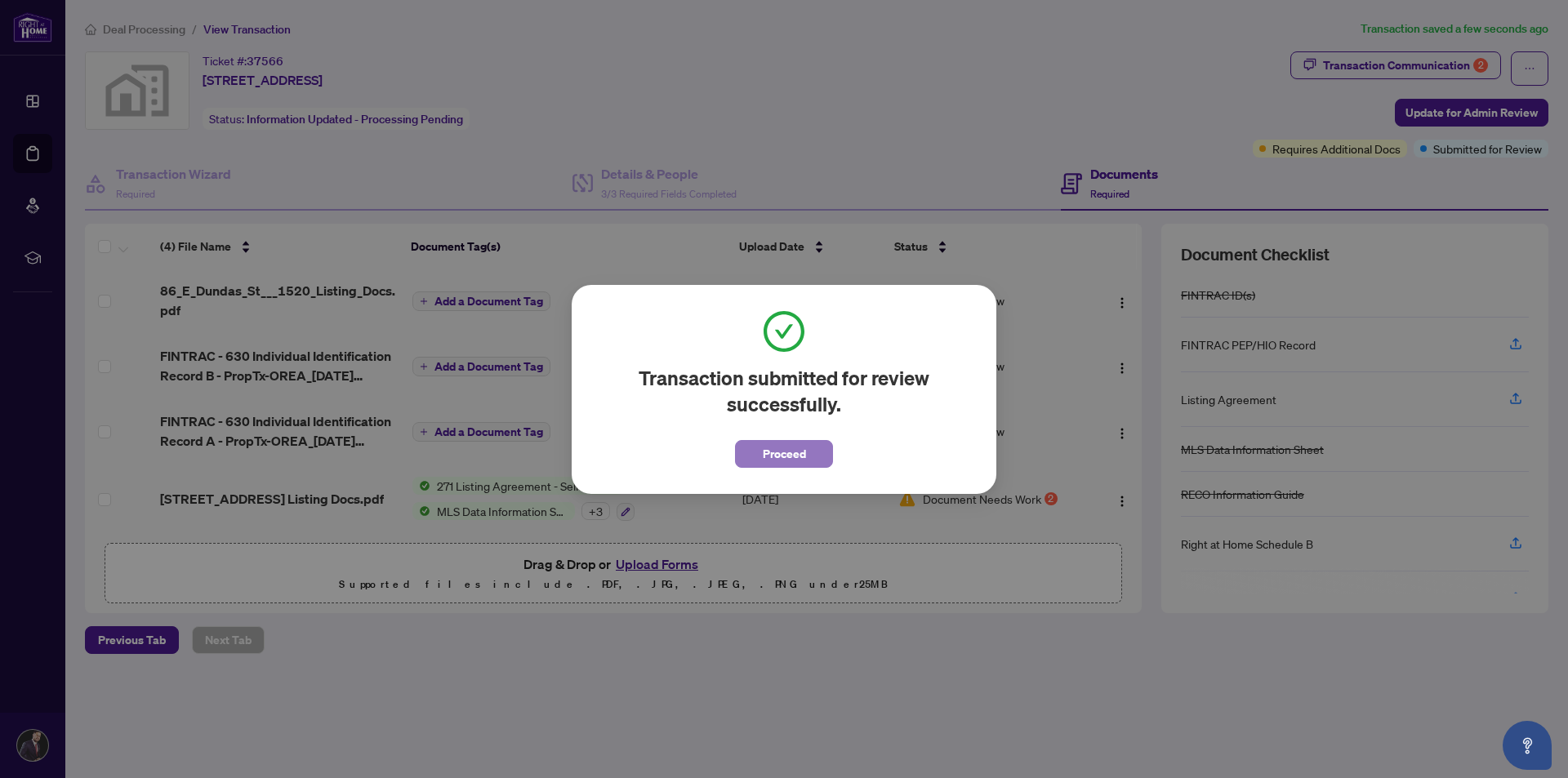
click at [758, 449] on button "Proceed" at bounding box center [784, 454] width 98 height 28
